Goal: Task Accomplishment & Management: Manage account settings

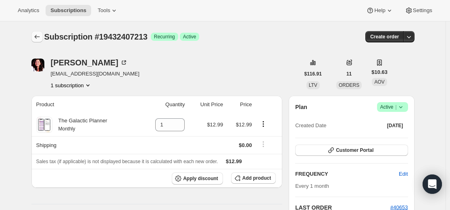
click at [37, 38] on icon "Subscriptions" at bounding box center [37, 37] width 8 height 8
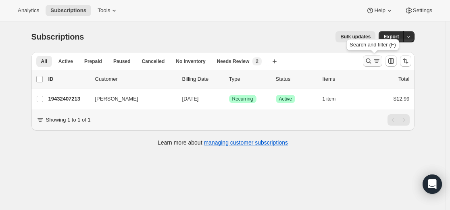
click at [373, 62] on icon "Search and filter results" at bounding box center [369, 61] width 8 height 8
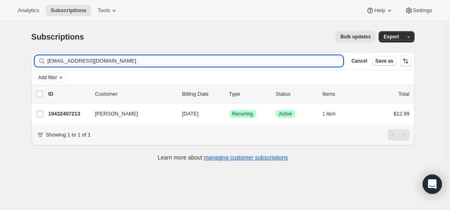
click at [253, 63] on input "[EMAIL_ADDRESS][DOMAIN_NAME]" at bounding box center [196, 60] width 296 height 11
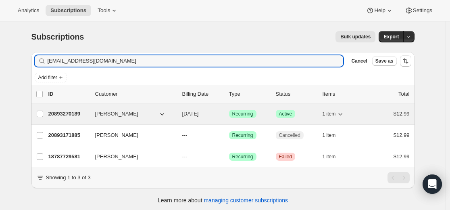
type input "[EMAIL_ADDRESS][DOMAIN_NAME]"
click at [79, 113] on p "20893270189" at bounding box center [68, 114] width 40 height 8
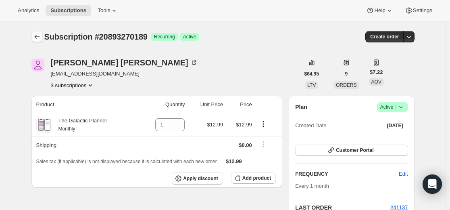
click at [40, 35] on icon "Subscriptions" at bounding box center [37, 37] width 8 height 8
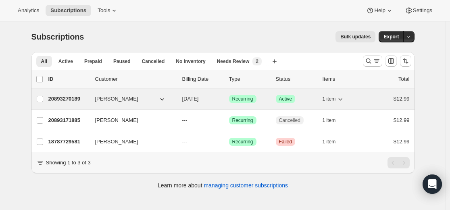
click at [82, 97] on p "20893270189" at bounding box center [68, 99] width 40 height 8
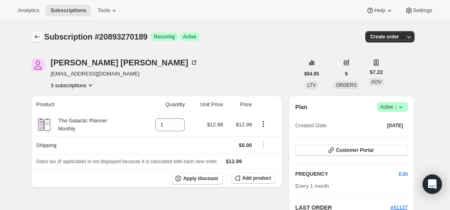
click at [38, 34] on icon "Subscriptions" at bounding box center [37, 37] width 8 height 8
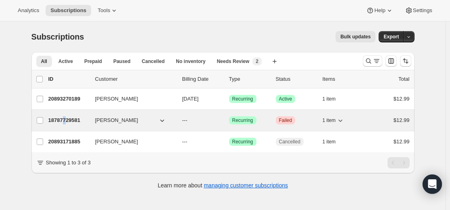
click at [68, 119] on p "18787729581" at bounding box center [68, 120] width 40 height 8
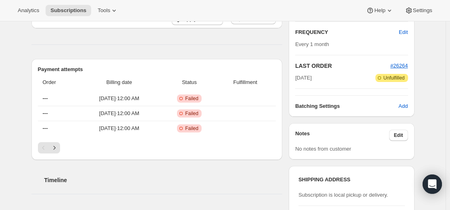
scroll to position [161, 0]
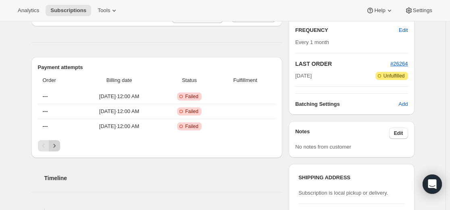
click at [53, 146] on icon "Next" at bounding box center [54, 146] width 8 height 8
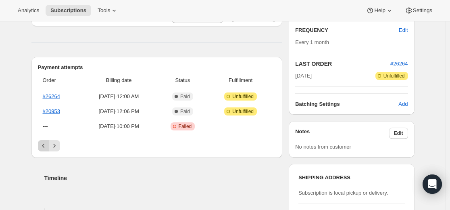
click at [44, 146] on icon "Previous" at bounding box center [43, 146] width 2 height 4
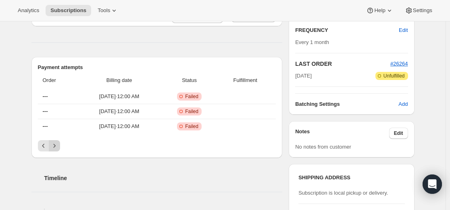
click at [58, 144] on icon "Next" at bounding box center [54, 146] width 8 height 8
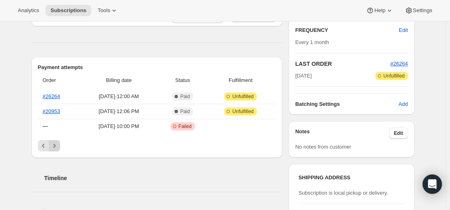
click at [58, 144] on icon "Next" at bounding box center [54, 146] width 8 height 8
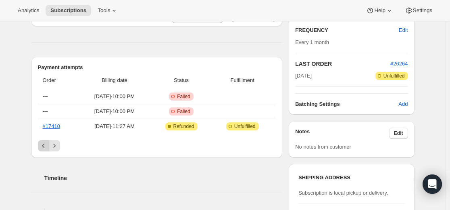
click at [46, 145] on icon "Previous" at bounding box center [44, 146] width 8 height 8
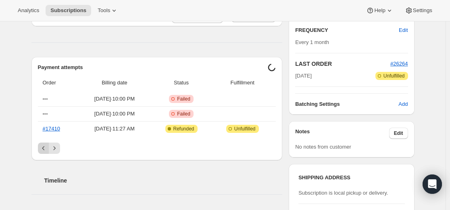
click at [46, 145] on icon "Previous" at bounding box center [44, 148] width 8 height 8
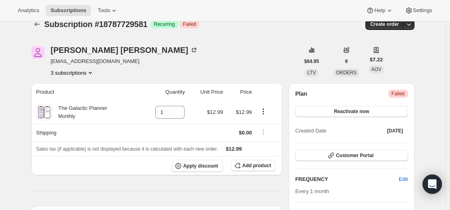
scroll to position [0, 0]
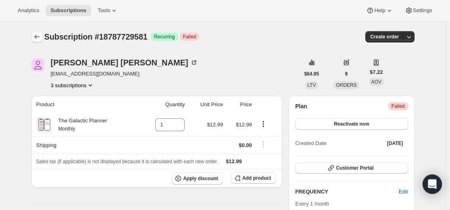
click at [37, 38] on icon "Subscriptions" at bounding box center [37, 37] width 8 height 8
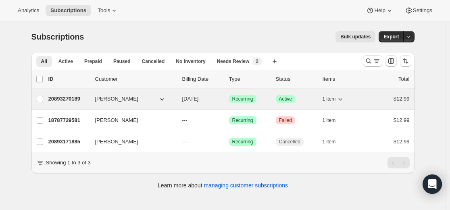
click at [75, 99] on p "20893270189" at bounding box center [68, 99] width 40 height 8
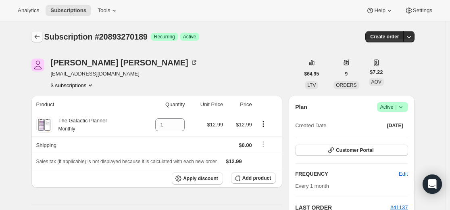
click at [41, 33] on icon "Subscriptions" at bounding box center [37, 37] width 8 height 8
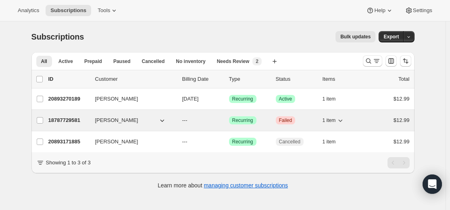
click at [81, 121] on p "18787729581" at bounding box center [68, 120] width 40 height 8
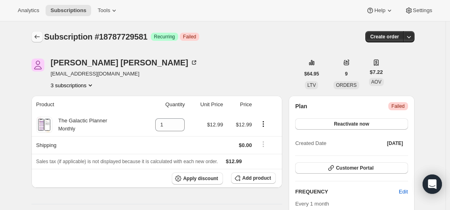
click at [41, 38] on icon "Subscriptions" at bounding box center [37, 37] width 8 height 8
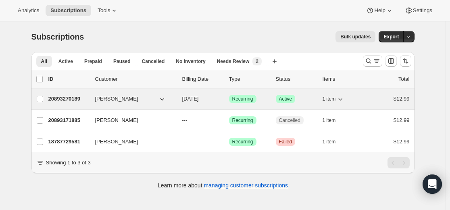
click at [78, 98] on p "20893270189" at bounding box center [68, 99] width 40 height 8
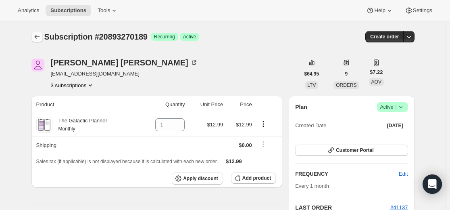
click at [41, 37] on icon "Subscriptions" at bounding box center [37, 37] width 8 height 8
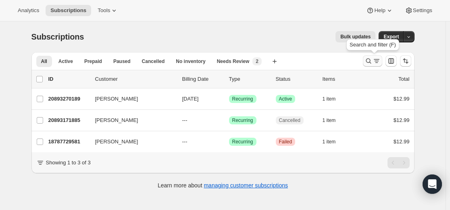
click at [368, 61] on icon "Search and filter results" at bounding box center [368, 61] width 5 height 5
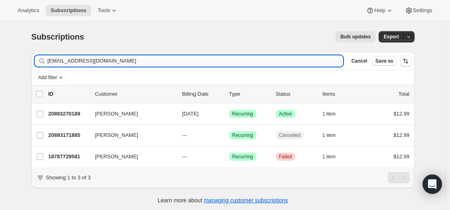
click at [277, 60] on input "[EMAIL_ADDRESS][DOMAIN_NAME]" at bounding box center [196, 60] width 296 height 11
click at [277, 59] on input "[EMAIL_ADDRESS][DOMAIN_NAME]" at bounding box center [196, 60] width 296 height 11
type input "[EMAIL_ADDRESS][DOMAIN_NAME]"
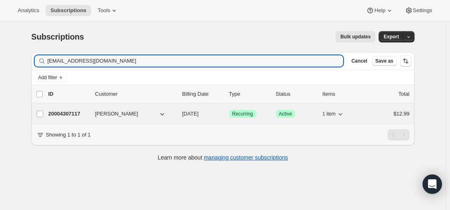
click at [82, 114] on p "20004307117" at bounding box center [68, 114] width 40 height 8
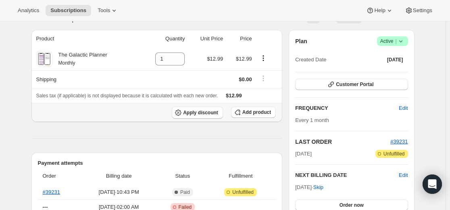
scroll to position [81, 0]
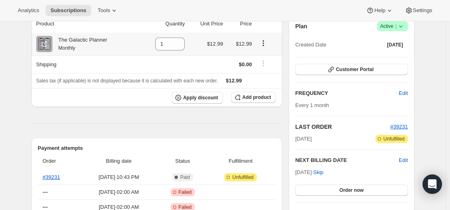
click at [264, 44] on icon "Product actions" at bounding box center [263, 42] width 1 height 1
click at [266, 60] on span "Swap variant" at bounding box center [265, 59] width 30 height 6
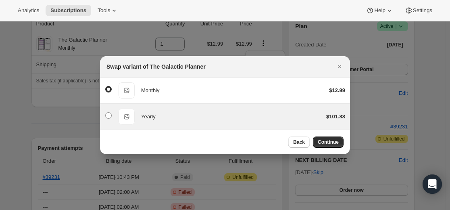
click at [199, 115] on div "Yearly" at bounding box center [230, 117] width 179 height 8
radio input "false"
radio input "true"
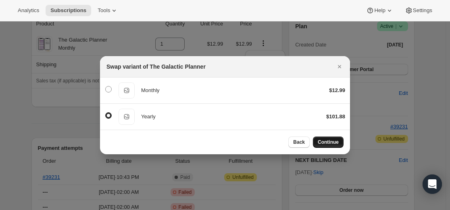
click at [329, 139] on span "Continue" at bounding box center [328, 142] width 21 height 6
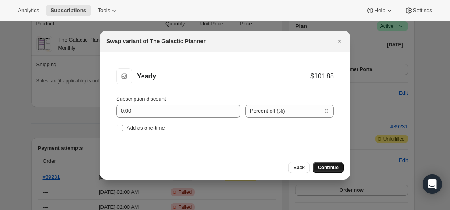
click at [334, 168] on span "Continue" at bounding box center [328, 167] width 21 height 6
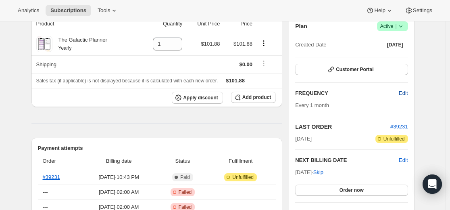
click at [408, 94] on span "Edit" at bounding box center [403, 93] width 9 height 8
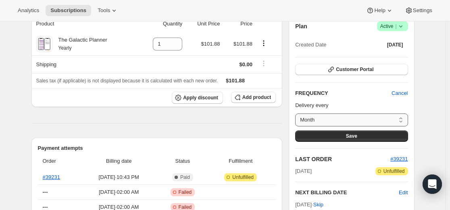
click at [368, 117] on select "Month Custom..." at bounding box center [351, 119] width 113 height 13
select select "custom"
click at [297, 113] on select "Month Custom..." at bounding box center [351, 119] width 113 height 13
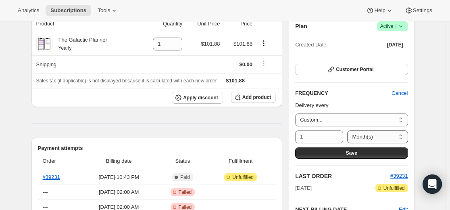
click at [368, 137] on select "Day(s) Week(s) Month(s) Year(s)" at bounding box center [377, 136] width 61 height 13
select select "YEAR"
click at [351, 130] on select "Day(s) Week(s) Month(s) Year(s)" at bounding box center [377, 136] width 61 height 13
click at [372, 154] on button "Save" at bounding box center [351, 152] width 113 height 11
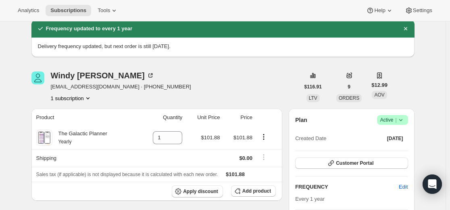
scroll to position [0, 0]
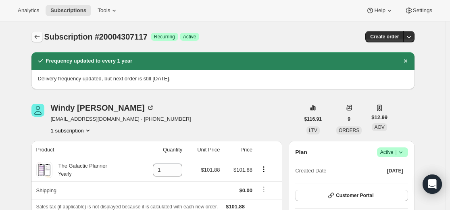
click at [38, 39] on icon "Subscriptions" at bounding box center [37, 37] width 8 height 8
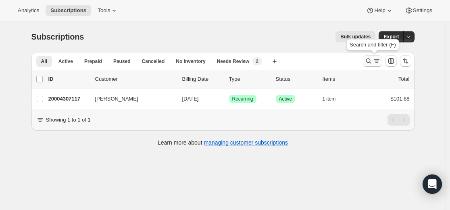
click at [373, 60] on icon "Search and filter results" at bounding box center [369, 61] width 8 height 8
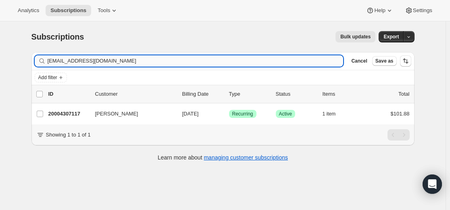
click at [257, 59] on input "[EMAIL_ADDRESS][DOMAIN_NAME]" at bounding box center [196, 60] width 296 height 11
click at [257, 58] on input "[EMAIL_ADDRESS][DOMAIN_NAME]" at bounding box center [196, 60] width 296 height 11
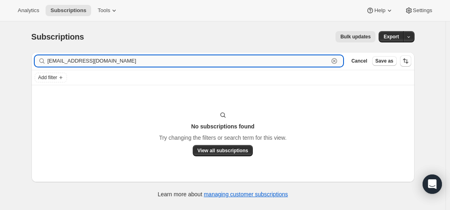
click at [325, 64] on input "[EMAIL_ADDRESS][DOMAIN_NAME]" at bounding box center [189, 60] width 282 height 11
click at [321, 62] on input "[EMAIL_ADDRESS][DOMAIN_NAME]" at bounding box center [189, 60] width 282 height 11
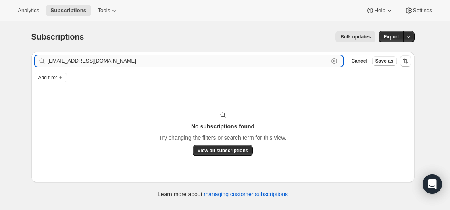
paste input "[PERSON_NAME]"
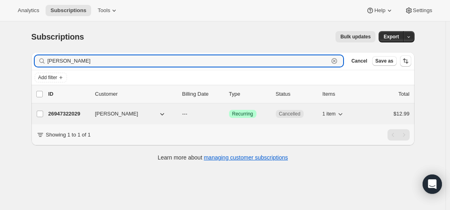
type input "[PERSON_NAME]"
click at [82, 113] on p "26947322029" at bounding box center [68, 114] width 40 height 8
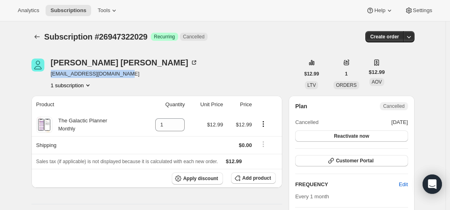
drag, startPoint x: 129, startPoint y: 75, endPoint x: 52, endPoint y: 75, distance: 77.5
click at [52, 75] on div "[PERSON_NAME] [EMAIL_ADDRESS][DOMAIN_NAME] 1 subscription" at bounding box center [165, 74] width 268 height 31
copy span "[EMAIL_ADDRESS][DOMAIN_NAME]"
click at [174, 71] on div "[PERSON_NAME] [EMAIL_ADDRESS][DOMAIN_NAME] 1 subscription" at bounding box center [165, 74] width 268 height 31
click at [39, 34] on icon "Subscriptions" at bounding box center [37, 37] width 8 height 8
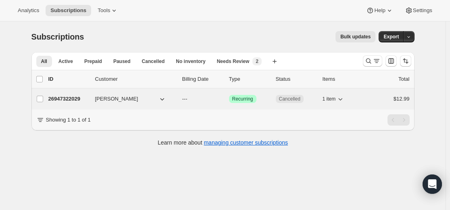
click at [71, 98] on p "26947322029" at bounding box center [68, 99] width 40 height 8
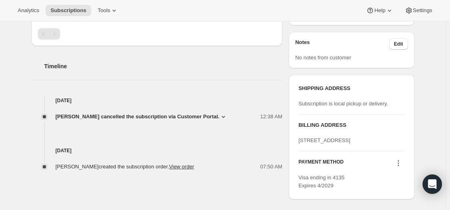
scroll to position [283, 0]
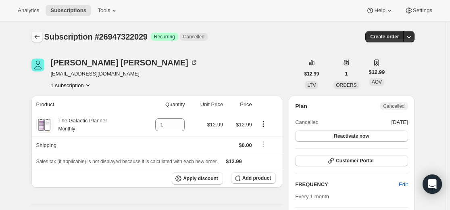
click at [38, 35] on icon "Subscriptions" at bounding box center [37, 37] width 8 height 8
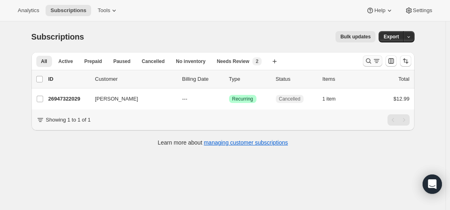
click at [370, 60] on icon "Search and filter results" at bounding box center [369, 61] width 8 height 8
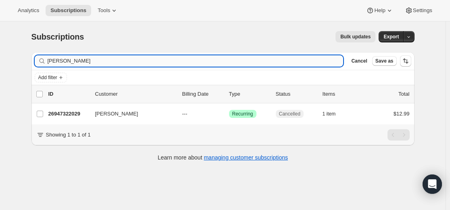
click at [257, 61] on input "[PERSON_NAME]" at bounding box center [196, 60] width 296 height 11
click at [257, 60] on input "[PERSON_NAME]" at bounding box center [196, 60] width 296 height 11
click at [258, 60] on input "[PERSON_NAME]" at bounding box center [196, 60] width 296 height 11
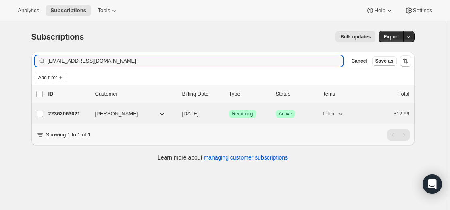
type input "Hfgkap@gmail.com"
click at [76, 112] on p "22362063021" at bounding box center [68, 114] width 40 height 8
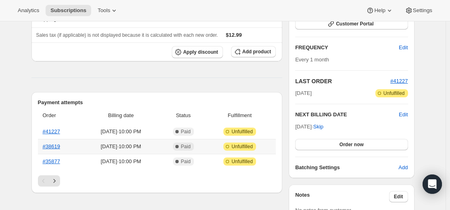
scroll to position [161, 0]
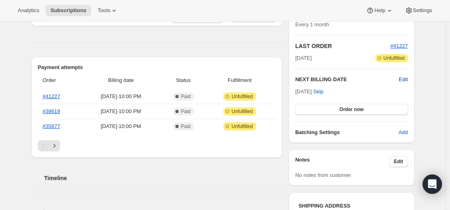
click at [404, 80] on span "Edit" at bounding box center [403, 79] width 9 height 8
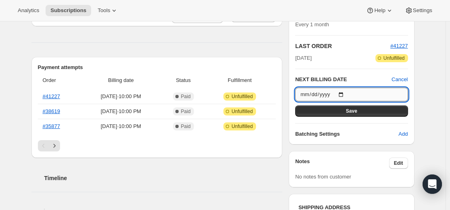
click at [347, 93] on input "2025-09-28" at bounding box center [351, 95] width 113 height 14
type input "2025-09-27"
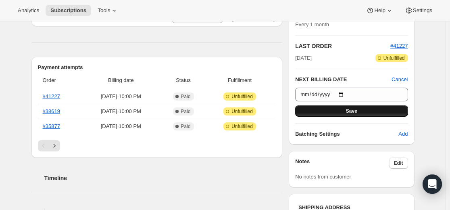
click at [358, 110] on span "Save" at bounding box center [351, 111] width 11 height 6
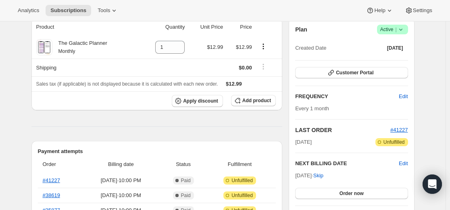
scroll to position [40, 0]
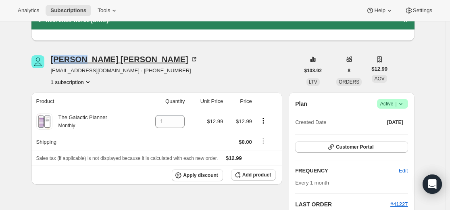
drag, startPoint x: 54, startPoint y: 52, endPoint x: 84, endPoint y: 55, distance: 30.0
copy div "Heather"
